Goal: Browse casually: Explore the website without a specific task or goal

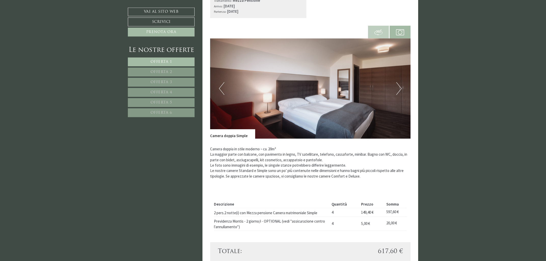
scroll to position [191, 0]
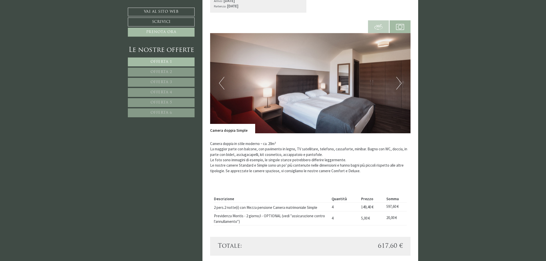
click at [398, 84] on button "Next" at bounding box center [398, 83] width 5 height 13
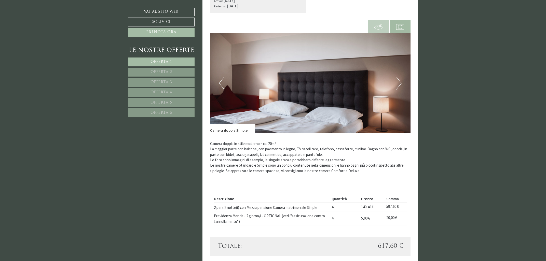
click at [398, 84] on button "Next" at bounding box center [398, 83] width 5 height 13
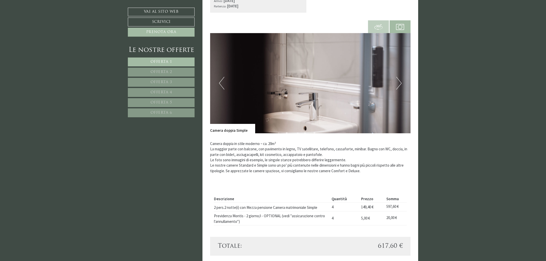
click at [398, 84] on button "Next" at bounding box center [398, 83] width 5 height 13
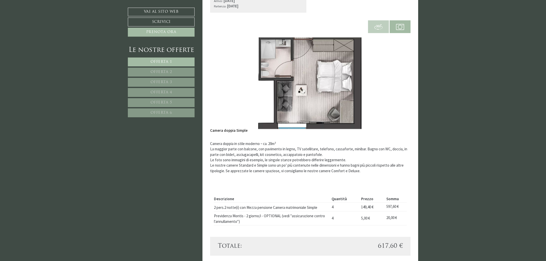
click at [398, 84] on button "Next" at bounding box center [398, 83] width 5 height 13
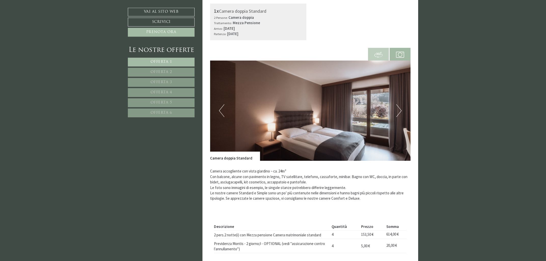
scroll to position [573, 0]
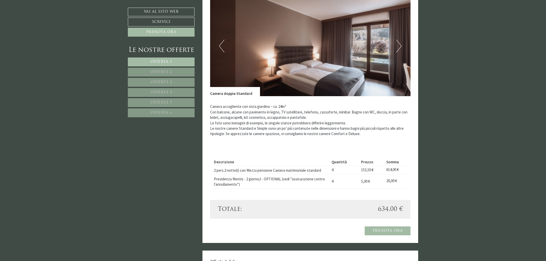
click at [399, 45] on button "Next" at bounding box center [398, 46] width 5 height 13
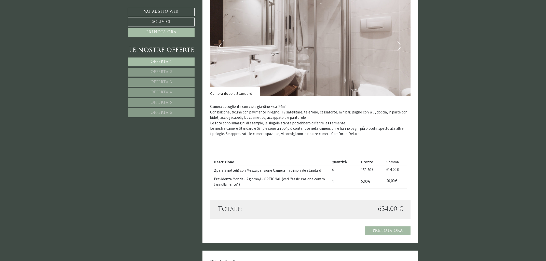
click at [399, 45] on button "Next" at bounding box center [398, 46] width 5 height 13
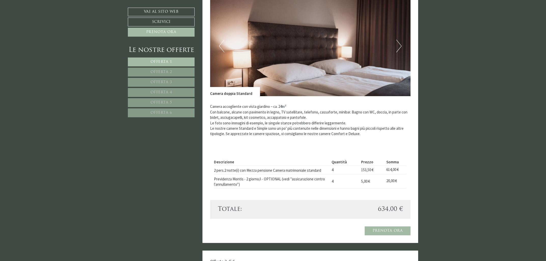
click at [399, 45] on button "Next" at bounding box center [398, 46] width 5 height 13
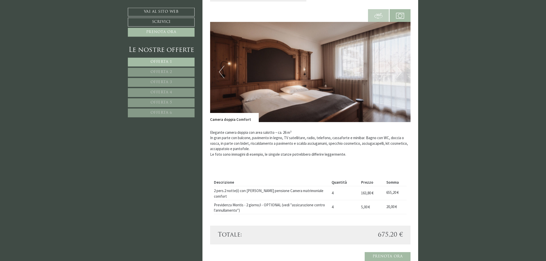
scroll to position [901, 0]
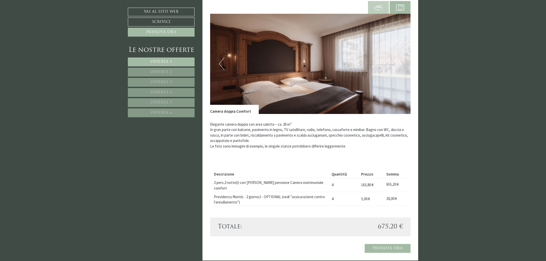
click at [399, 56] on img at bounding box center [310, 64] width 201 height 100
click at [401, 63] on button "Next" at bounding box center [398, 64] width 5 height 13
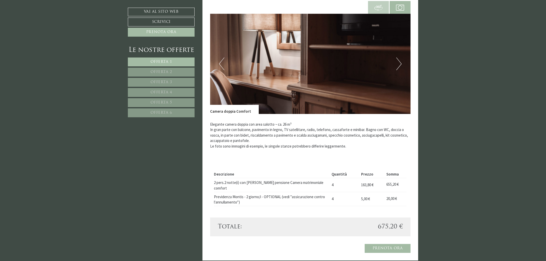
click at [401, 63] on button "Next" at bounding box center [398, 64] width 5 height 13
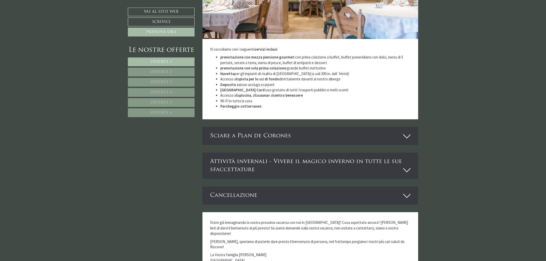
scroll to position [1420, 0]
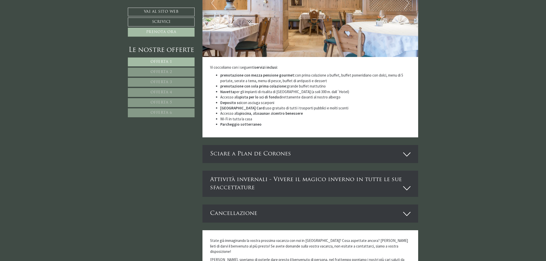
click at [404, 150] on icon at bounding box center [406, 154] width 7 height 9
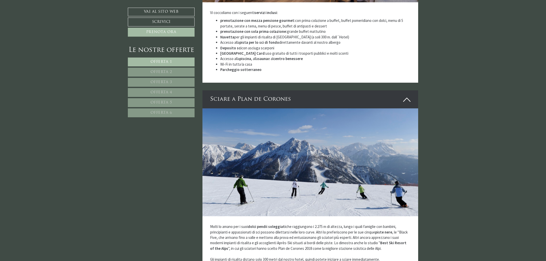
scroll to position [1474, 0]
